Goal: Task Accomplishment & Management: Complete application form

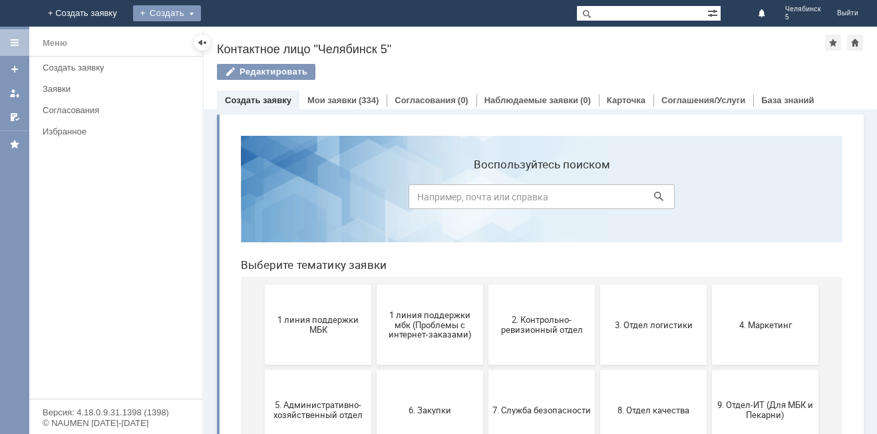
click at [201, 13] on div "Создать" at bounding box center [167, 13] width 68 height 16
click at [237, 43] on link "Заявка" at bounding box center [186, 40] width 101 height 16
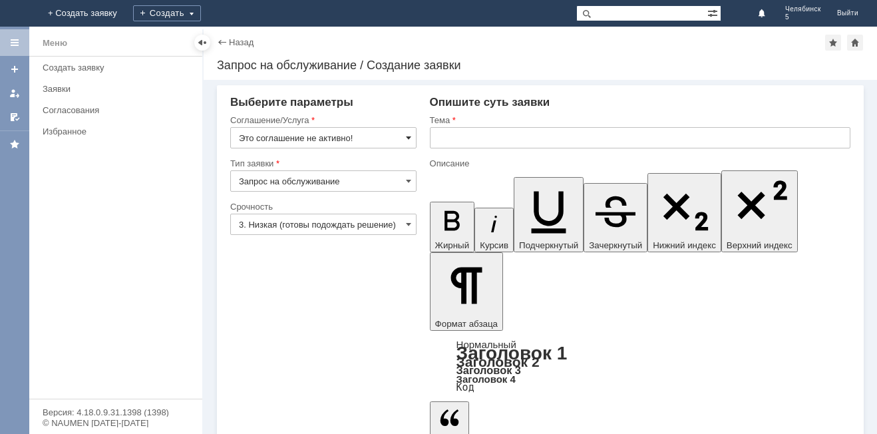
click at [407, 143] on span at bounding box center [408, 137] width 5 height 11
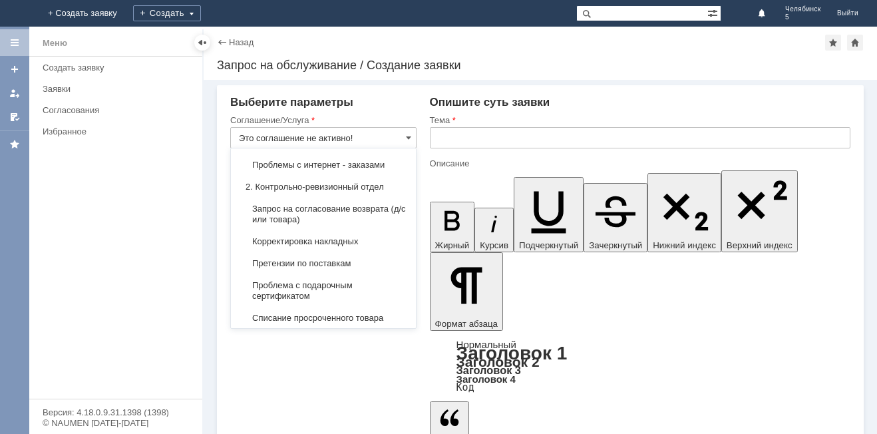
scroll to position [224, 0]
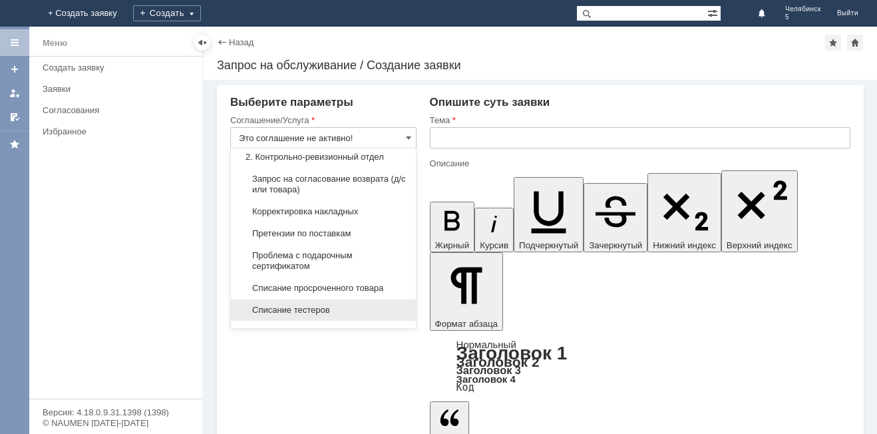
click at [351, 304] on div "Списание тестеров" at bounding box center [323, 310] width 185 height 21
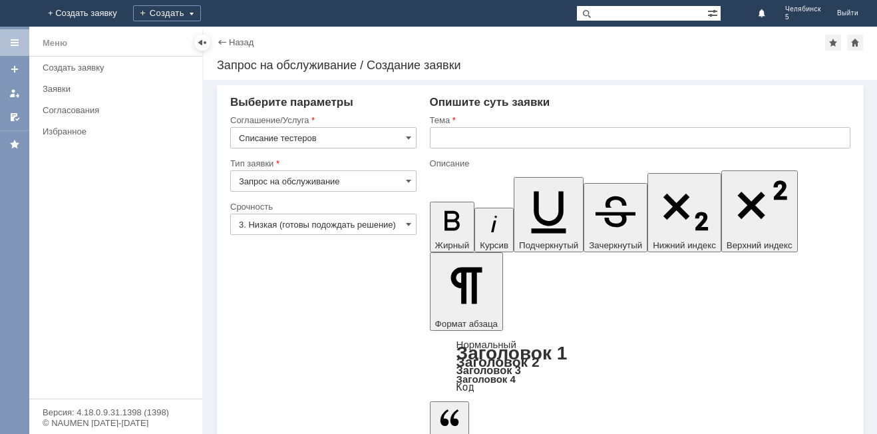
type input "Списание тестеров"
click at [363, 218] on input "3. Низкая (готовы подождать решение)" at bounding box center [323, 224] width 186 height 21
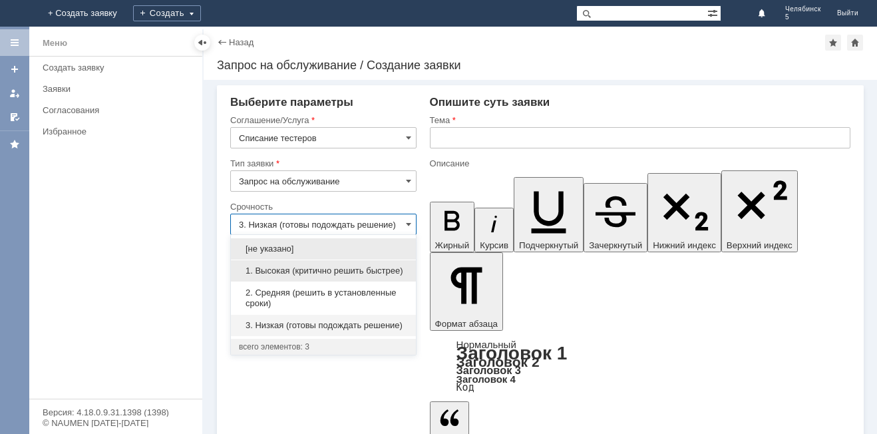
click at [329, 270] on span "1. Высокая (критично решить быстрее)" at bounding box center [323, 271] width 169 height 11
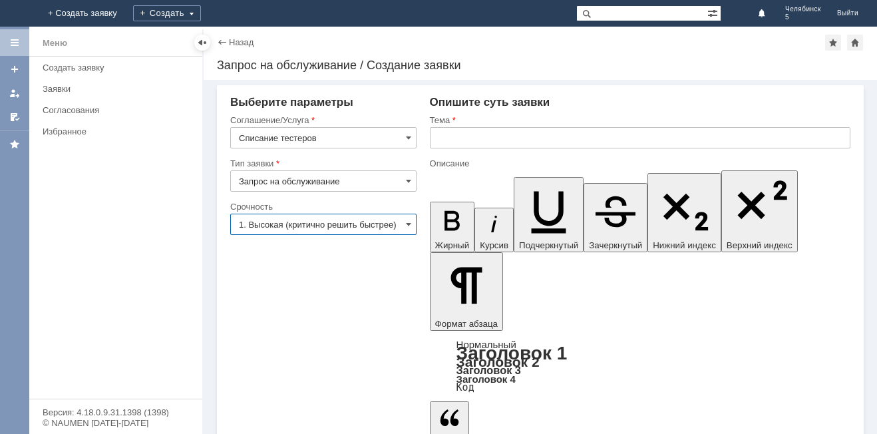
type input "1. Высокая (критично решить быстрее)"
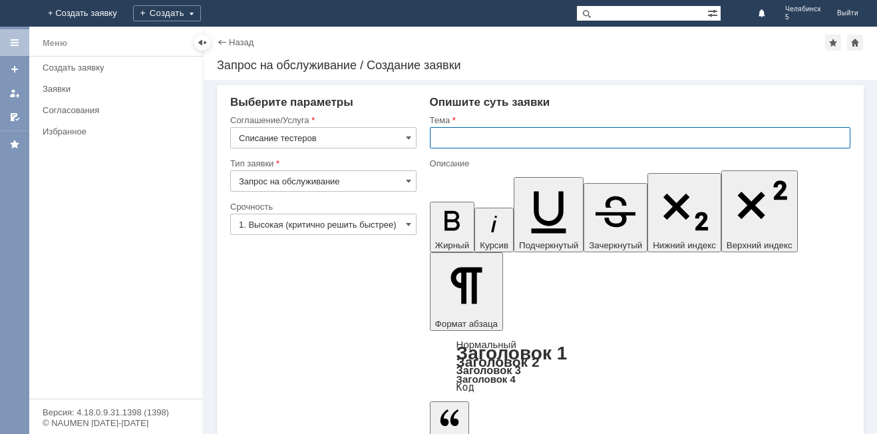
click at [503, 143] on input "text" at bounding box center [640, 137] width 421 height 21
type input "списание тесторов"
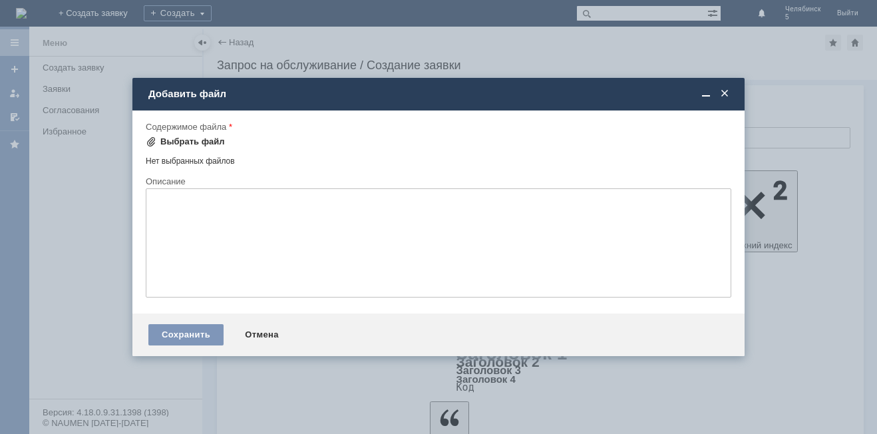
click at [203, 142] on div "Выбрать файл" at bounding box center [192, 141] width 65 height 11
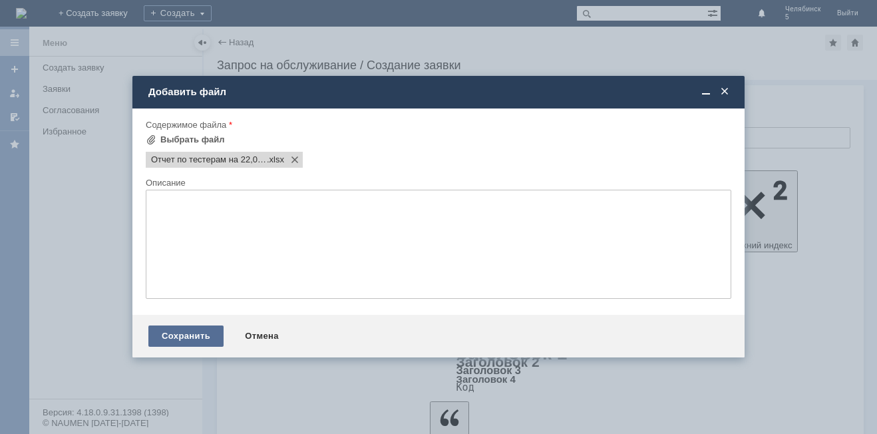
click at [166, 339] on div "Сохранить" at bounding box center [185, 335] width 75 height 21
